Goal: Transaction & Acquisition: Subscribe to service/newsletter

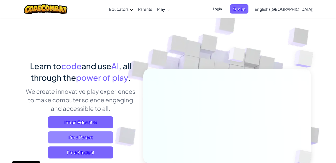
click at [87, 136] on span "I'm a Parent" at bounding box center [80, 137] width 65 height 12
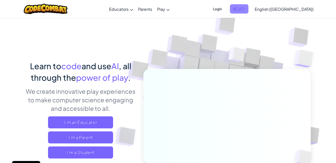
click at [248, 9] on span "Sign Up" at bounding box center [239, 8] width 19 height 9
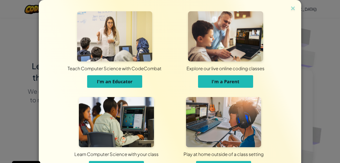
click at [208, 82] on button "I'm a Parent" at bounding box center [225, 81] width 55 height 13
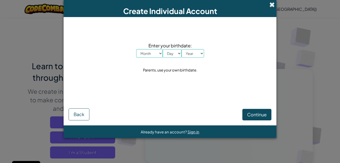
click at [272, 5] on span at bounding box center [271, 4] width 5 height 5
